Goal: Navigation & Orientation: Find specific page/section

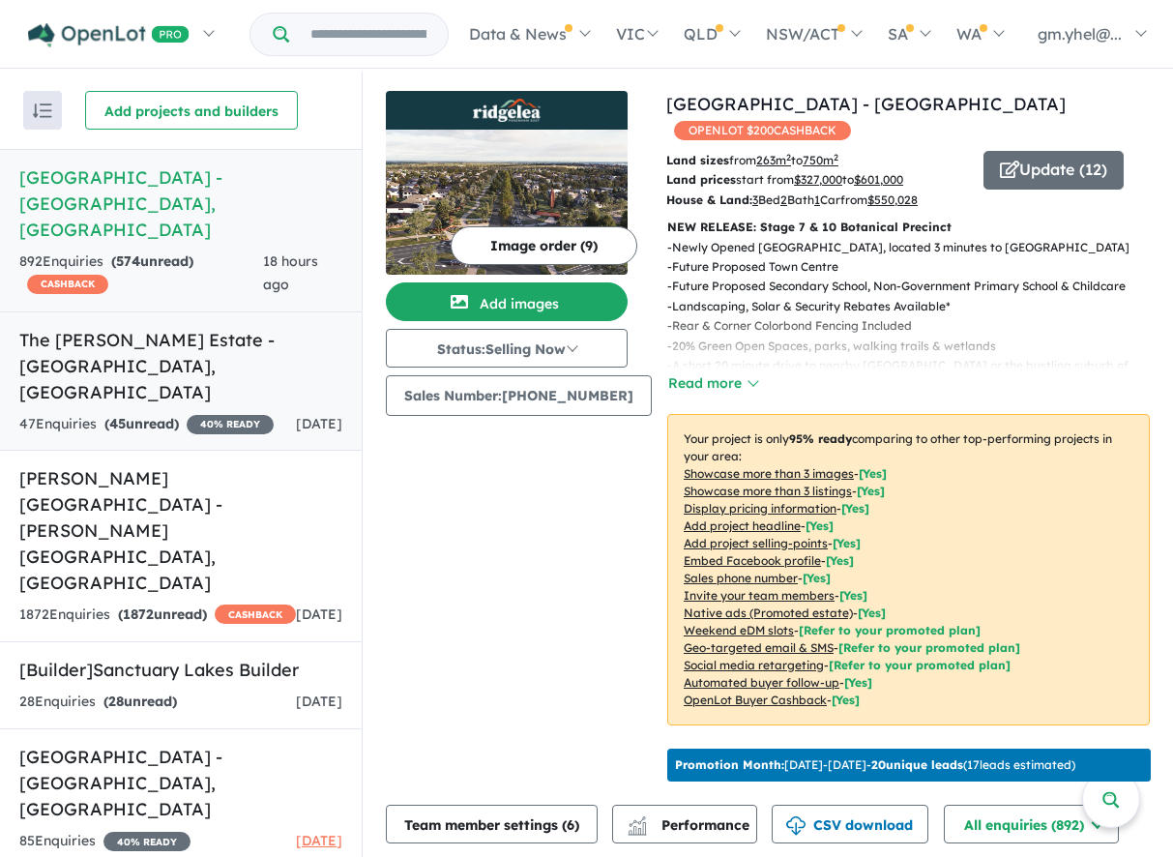
click at [242, 413] on div "47 Enquir ies ( 45 unread) 40 % READY" at bounding box center [146, 424] width 254 height 23
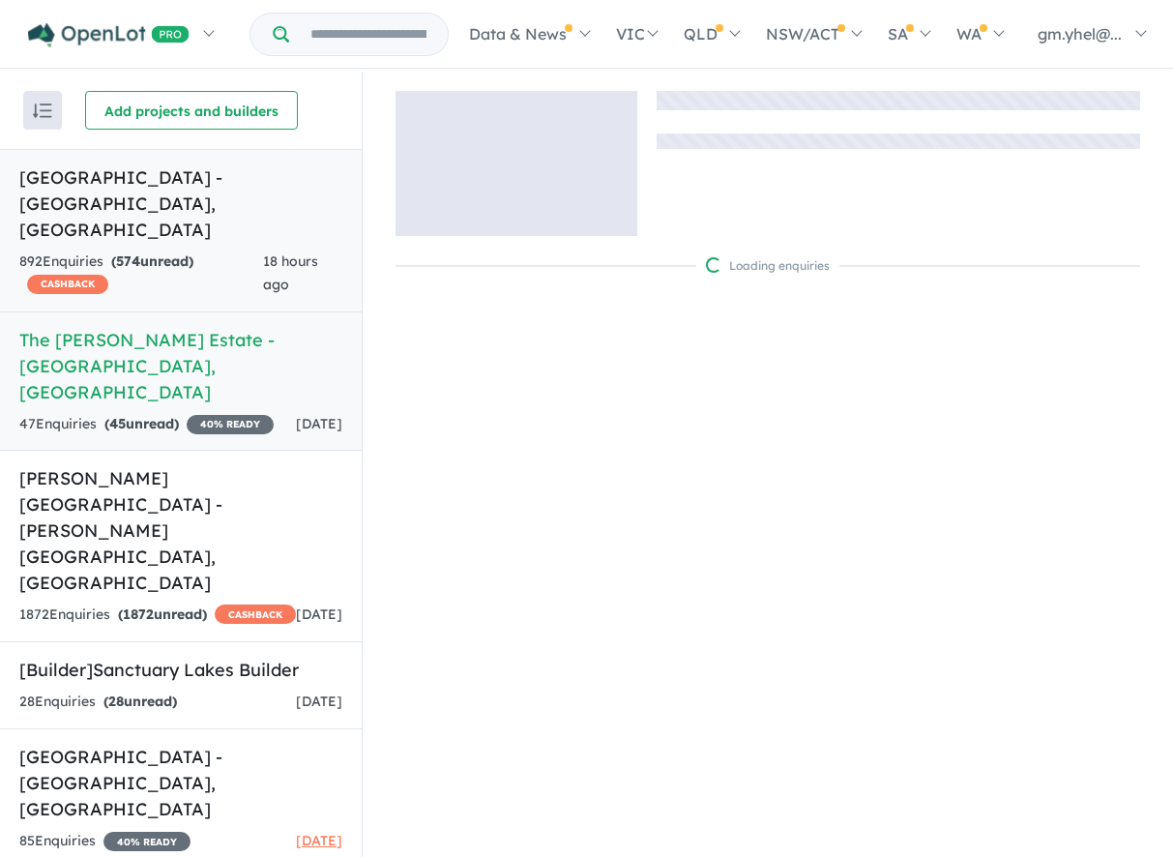
click at [211, 251] on div "892 Enquir ies ( 574 unread) CASHBACK" at bounding box center [141, 274] width 244 height 46
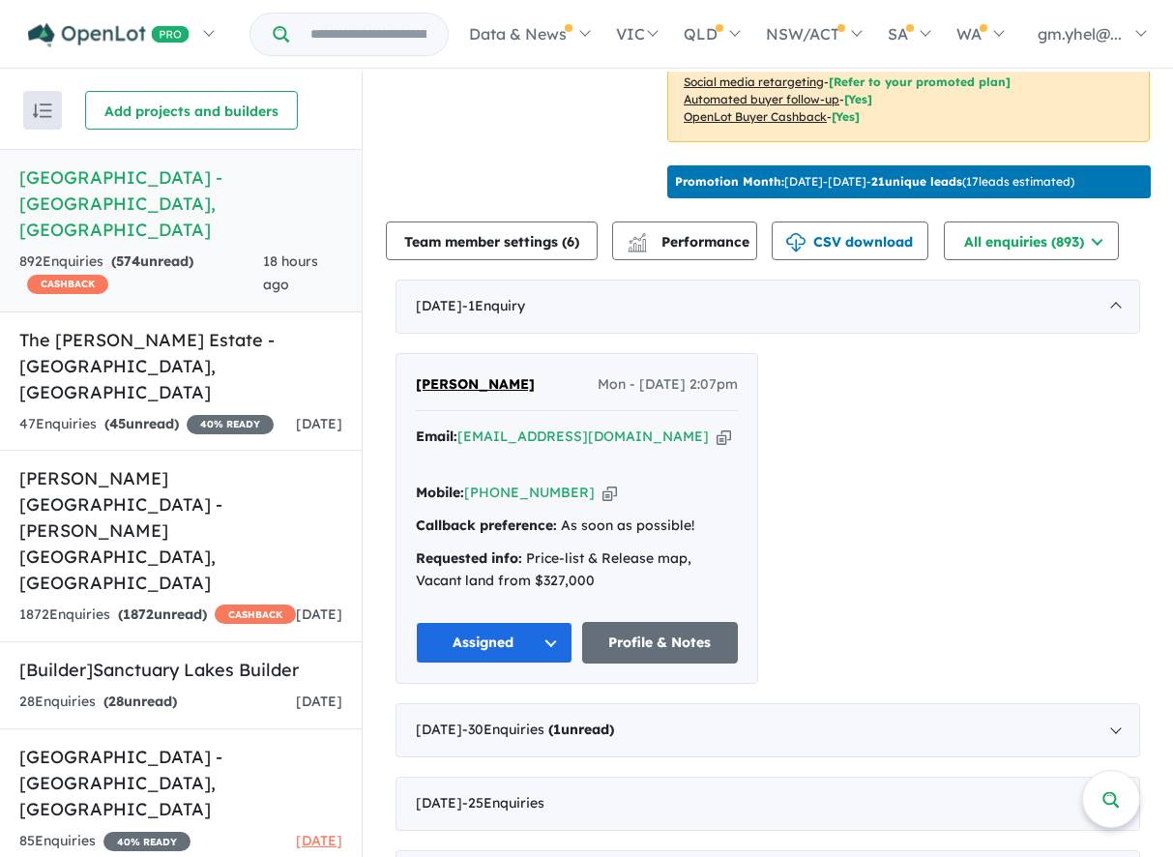
scroll to position [757, 0]
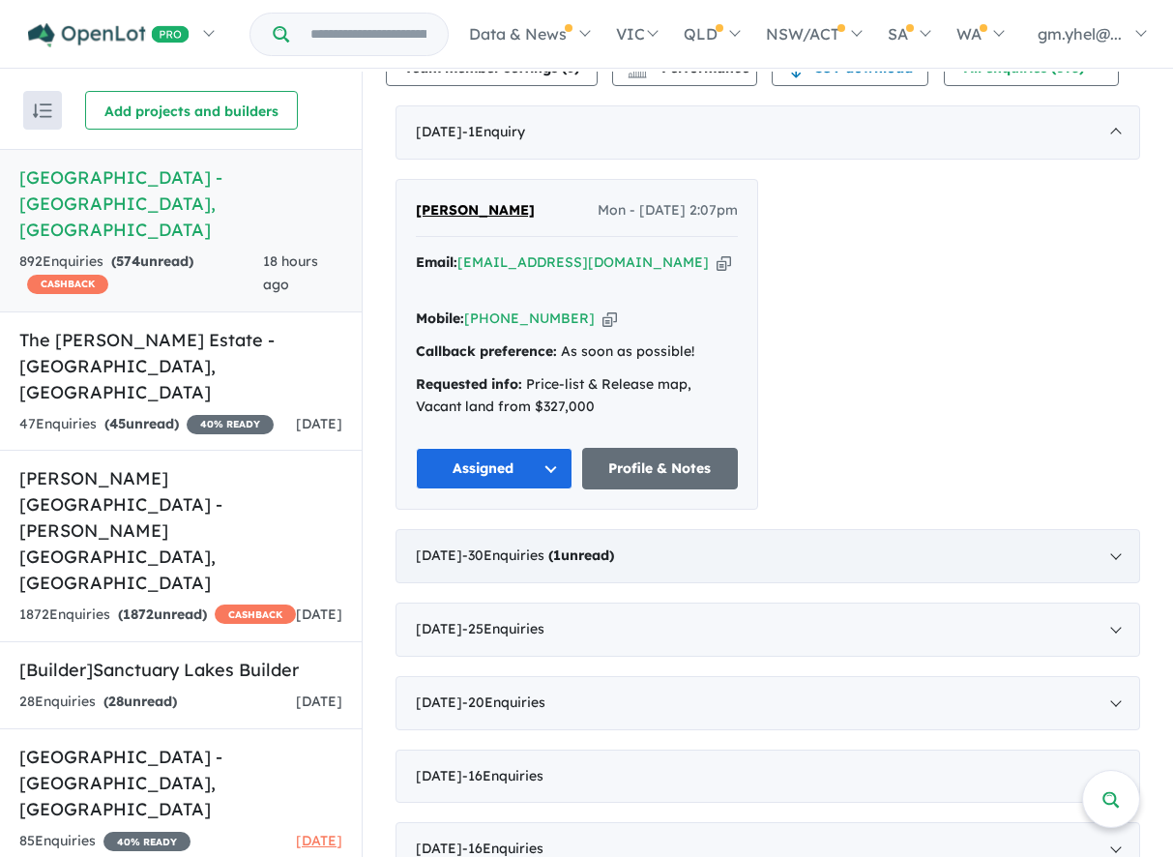
click at [939, 529] on div "[DATE] - 30 Enquir ies ( 1 unread)" at bounding box center [768, 556] width 745 height 54
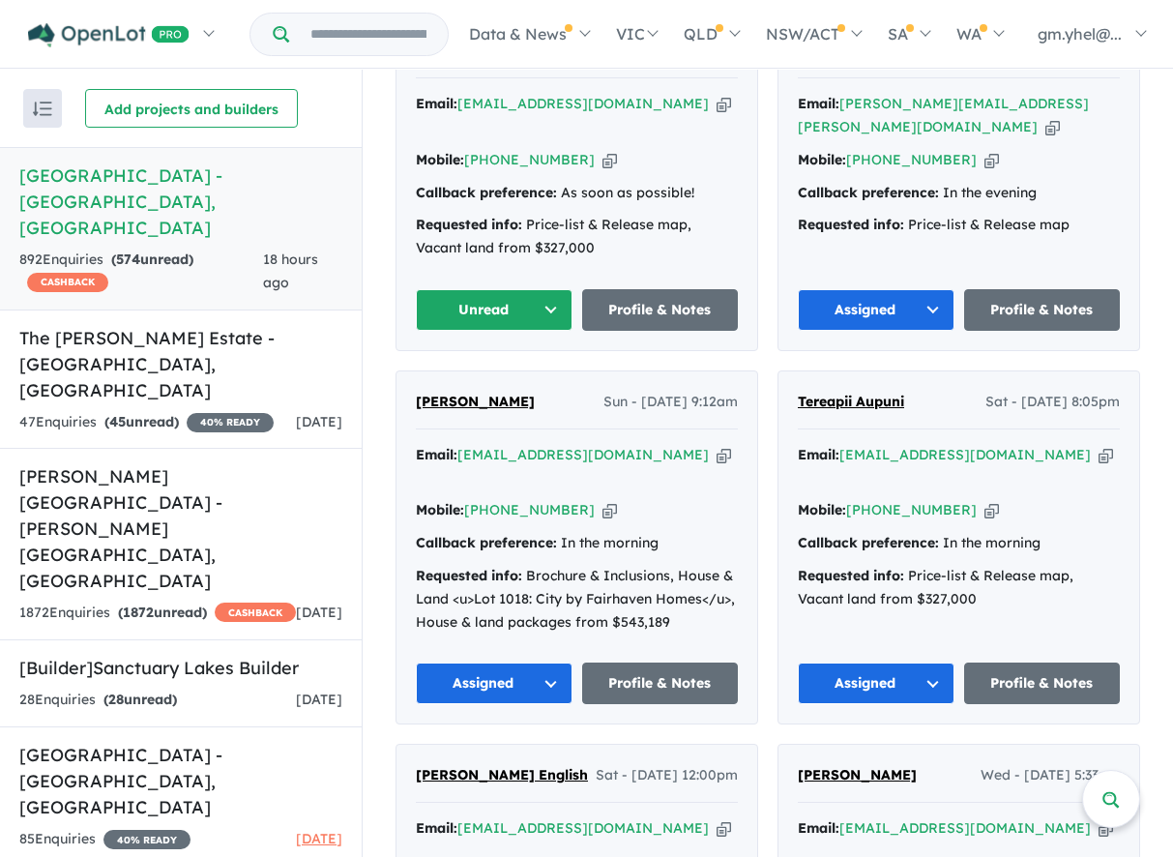
scroll to position [0, 0]
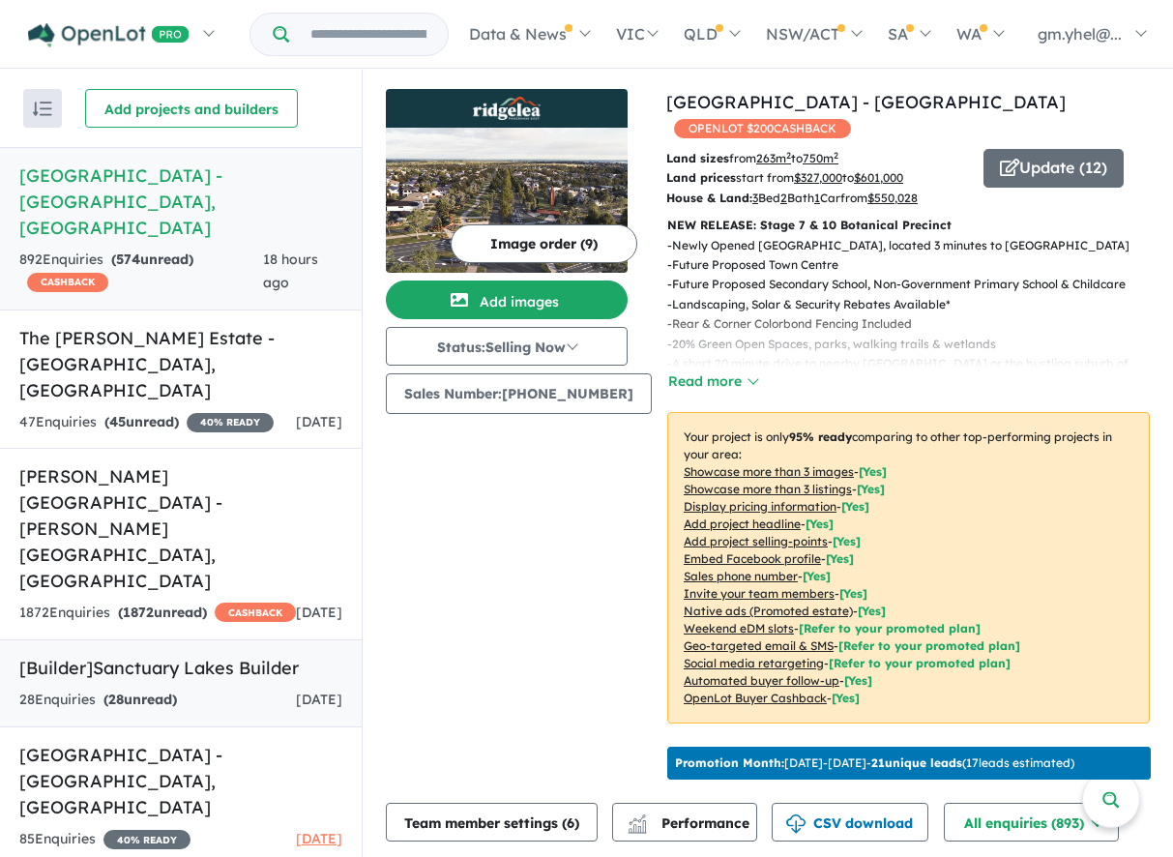
click at [216, 655] on h5 "[Builder] Sanctuary Lakes Builder" at bounding box center [180, 668] width 323 height 26
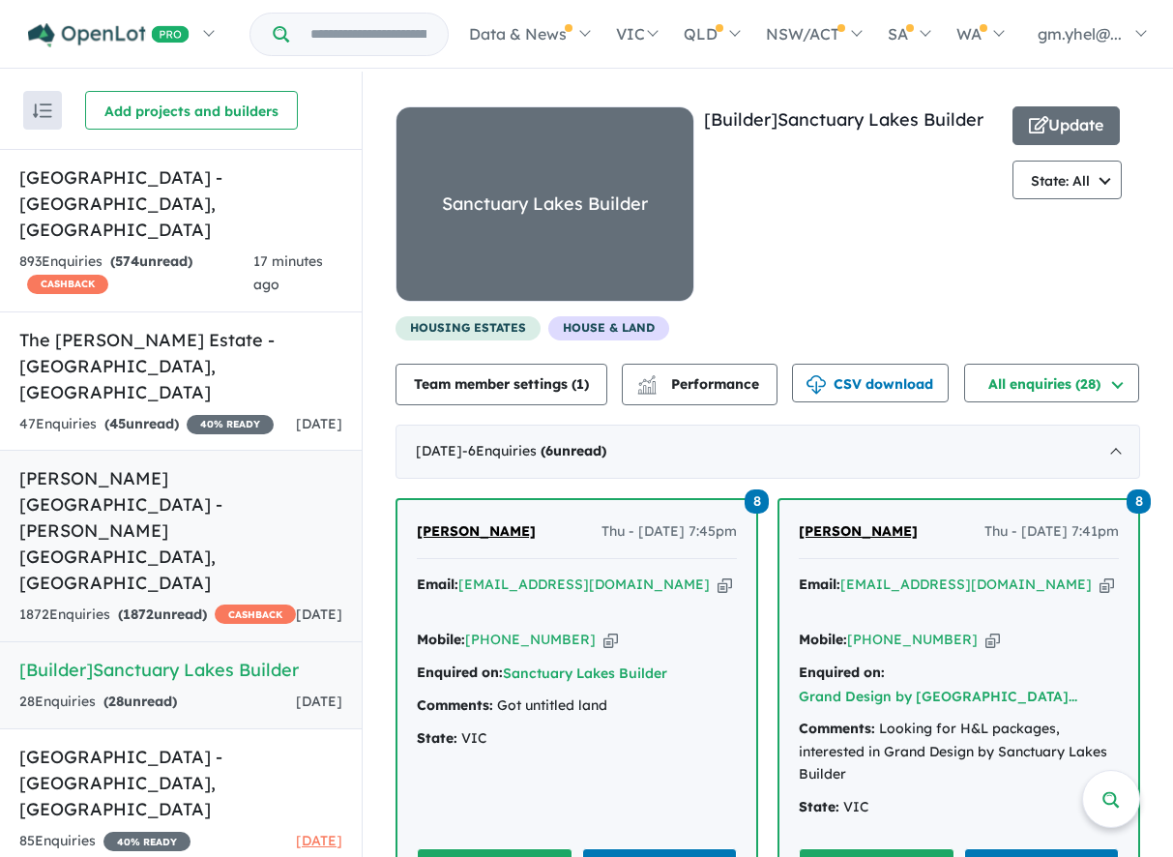
click at [154, 465] on h5 "Thornhill Central Estate - Thornhill Park , VIC" at bounding box center [180, 530] width 323 height 131
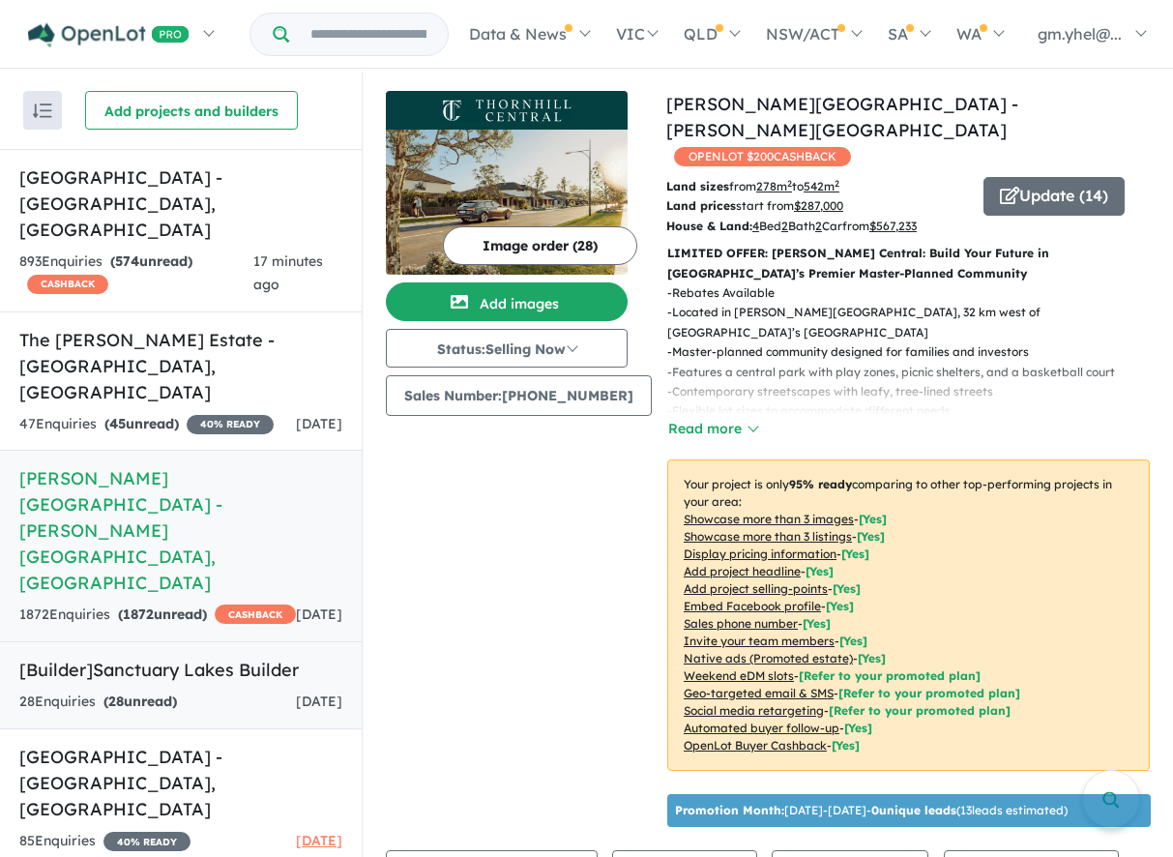
click at [239, 657] on h5 "[Builder] Sanctuary Lakes Builder" at bounding box center [180, 670] width 323 height 26
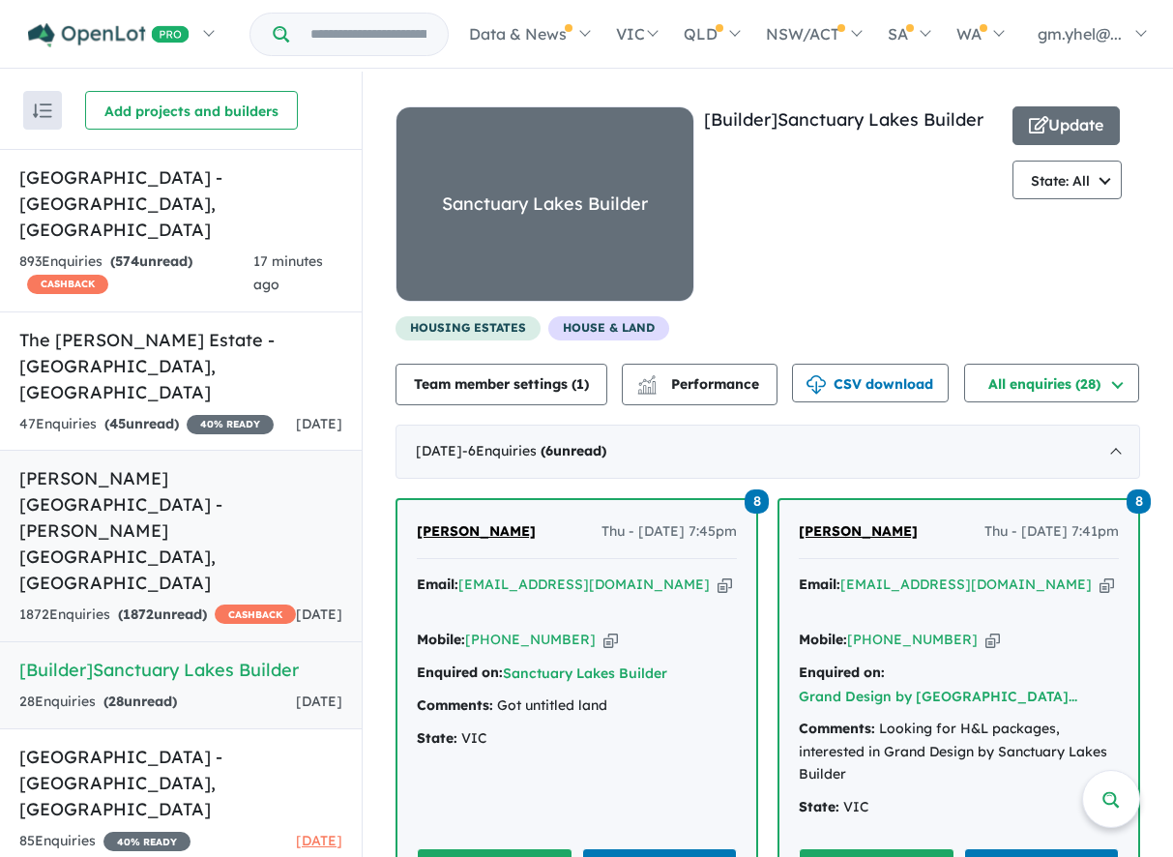
click at [180, 606] on strong "( 1872 unread)" at bounding box center [162, 614] width 89 height 17
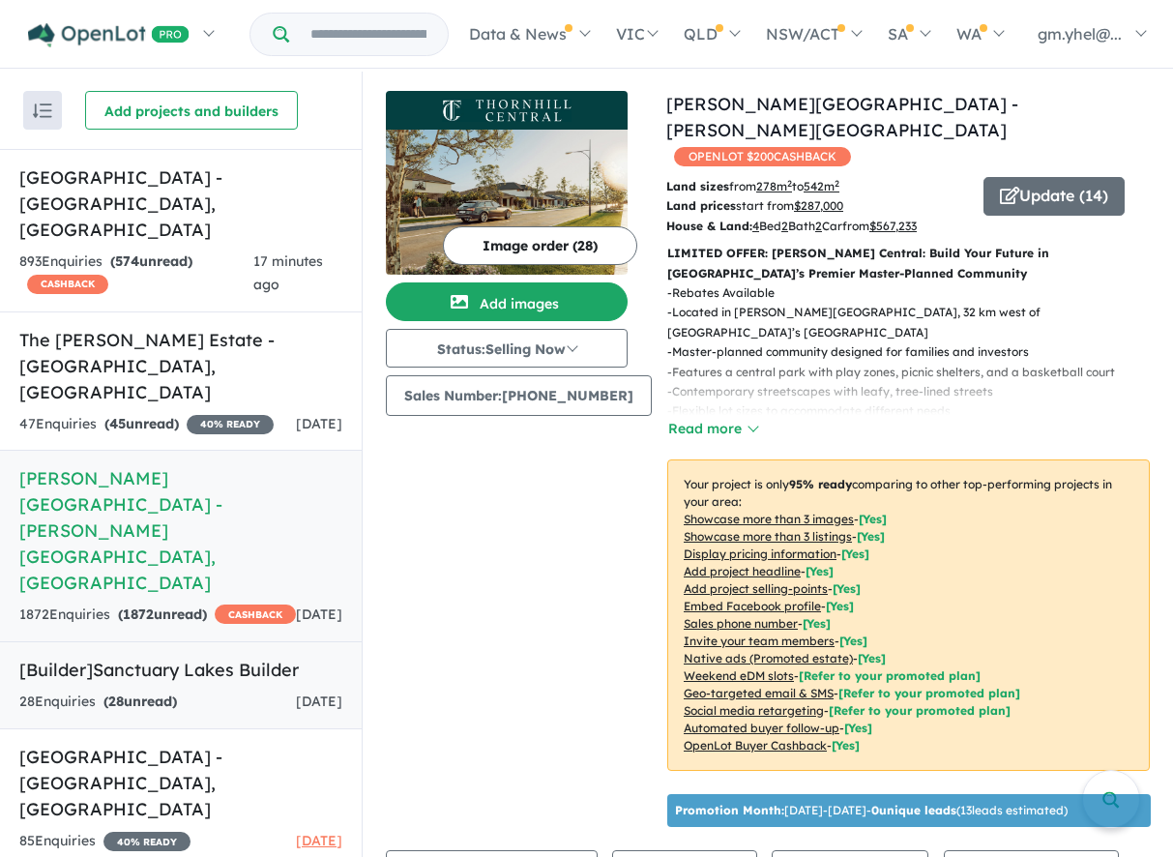
click at [219, 657] on h5 "[Builder] Sanctuary Lakes Builder" at bounding box center [180, 670] width 323 height 26
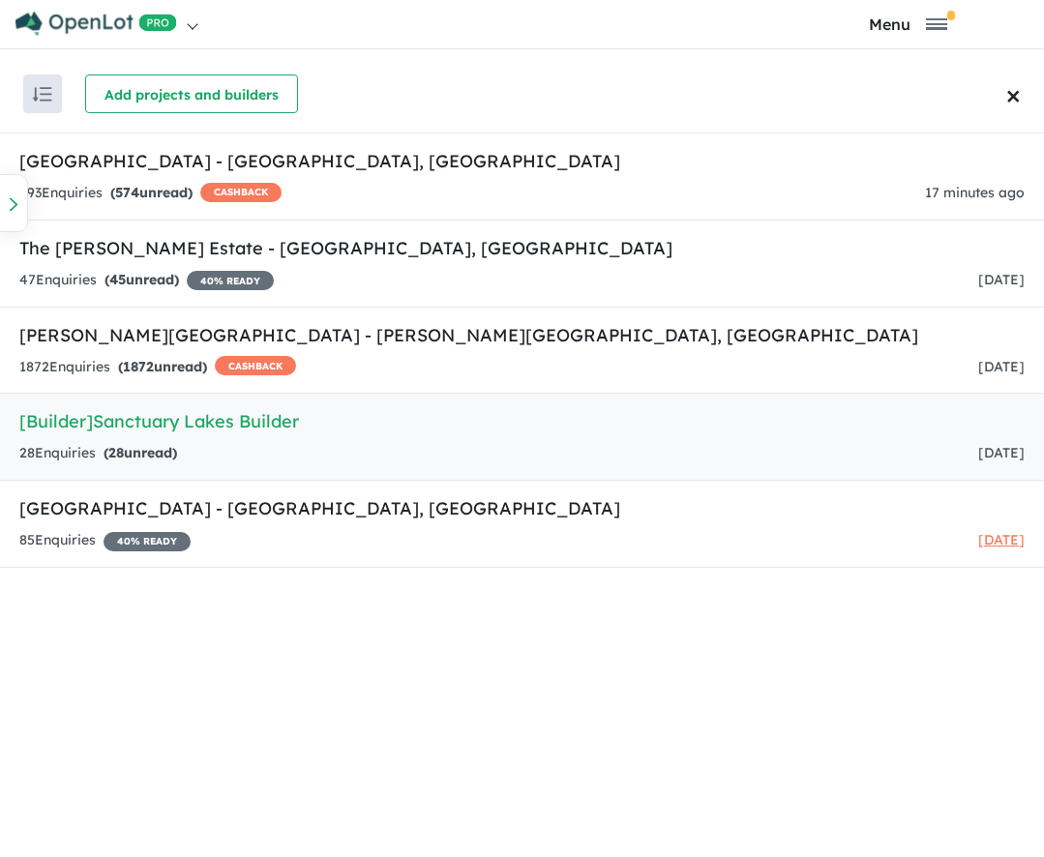
click at [1017, 101] on span "×" at bounding box center [1013, 94] width 15 height 49
